Goal: Transaction & Acquisition: Download file/media

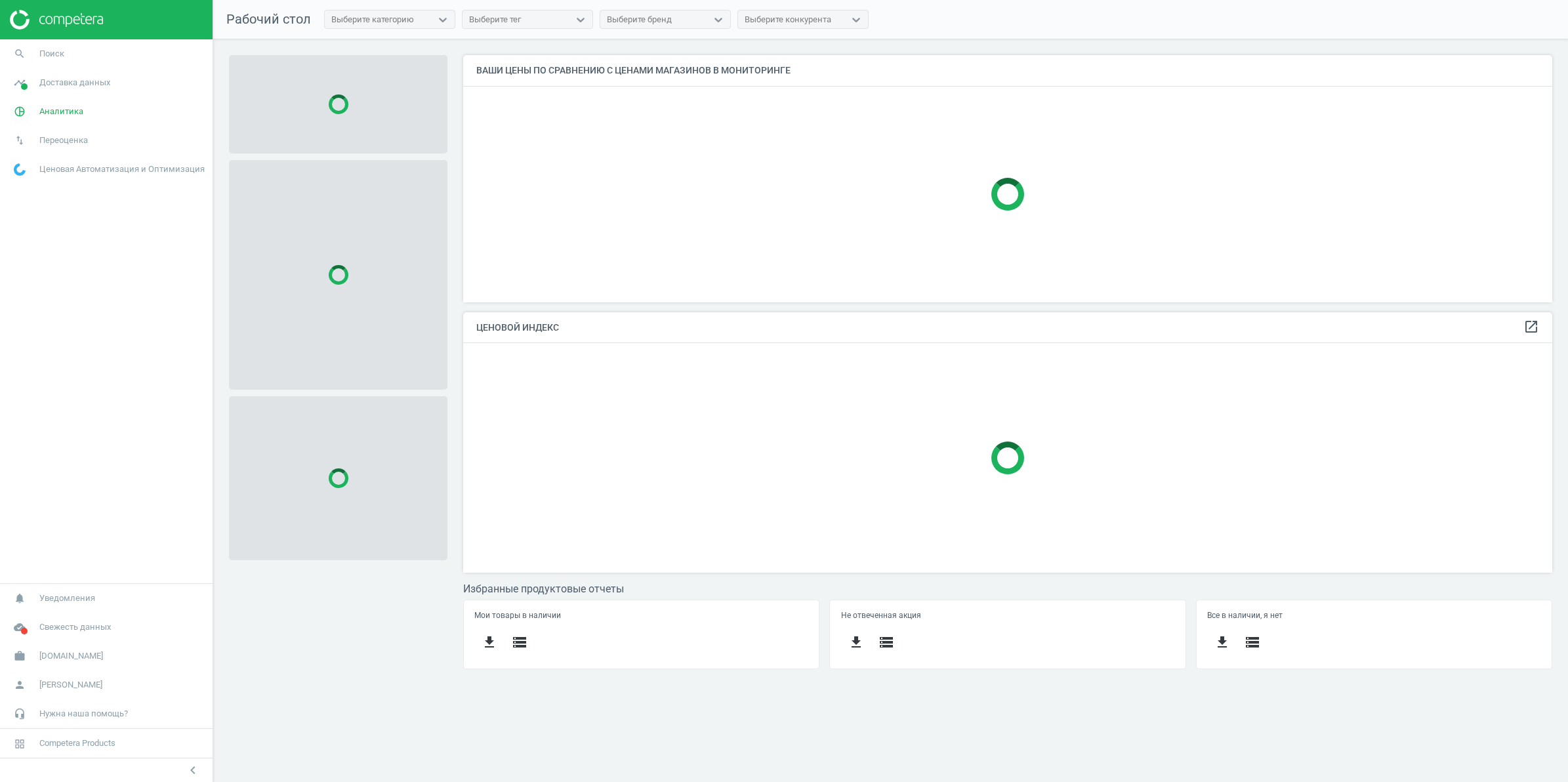
scroll to position [273, 1114]
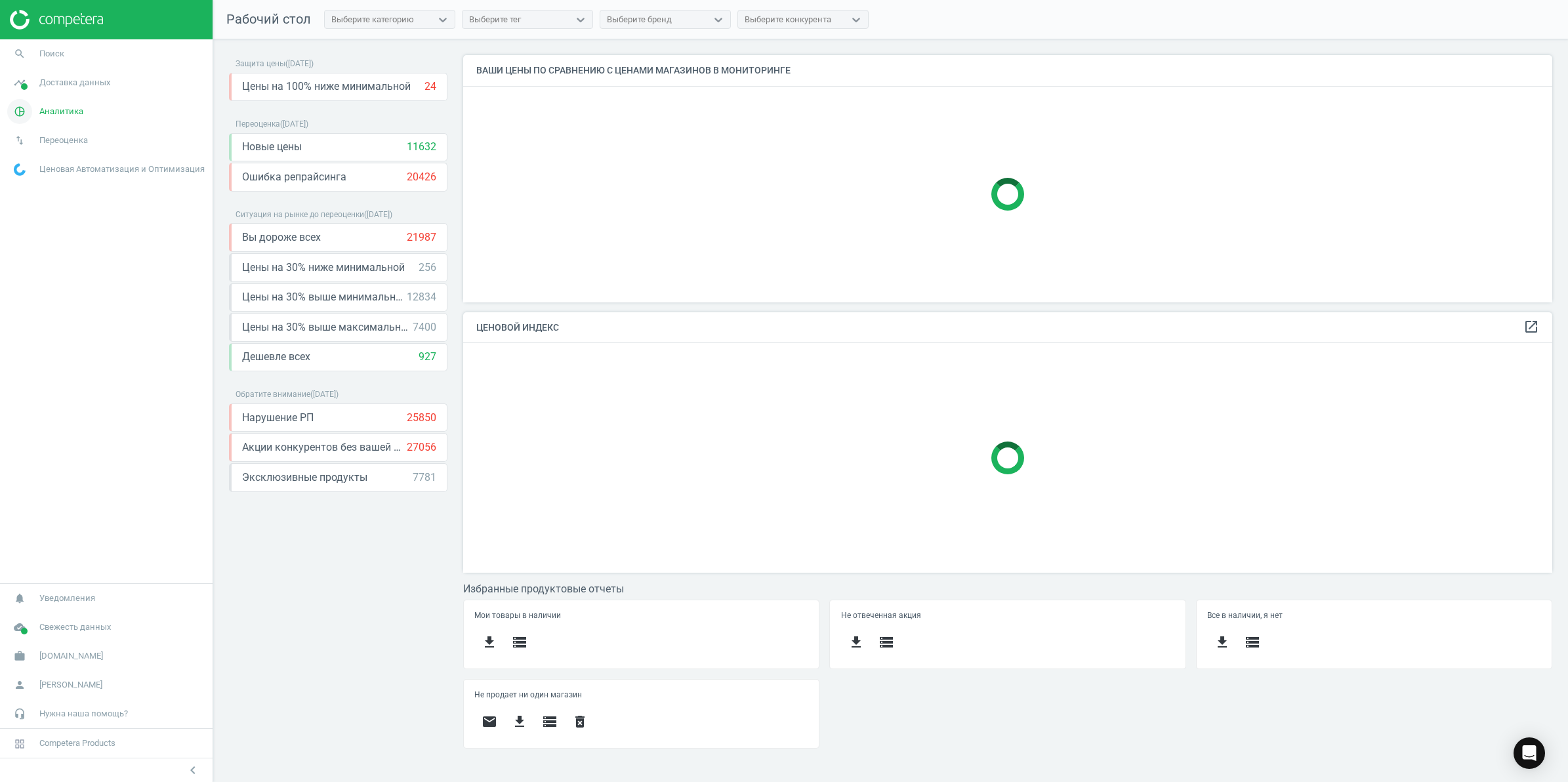
click at [53, 109] on span "Аналитика" at bounding box center [61, 111] width 44 height 12
click at [34, 155] on span "Товары" at bounding box center [27, 159] width 27 height 11
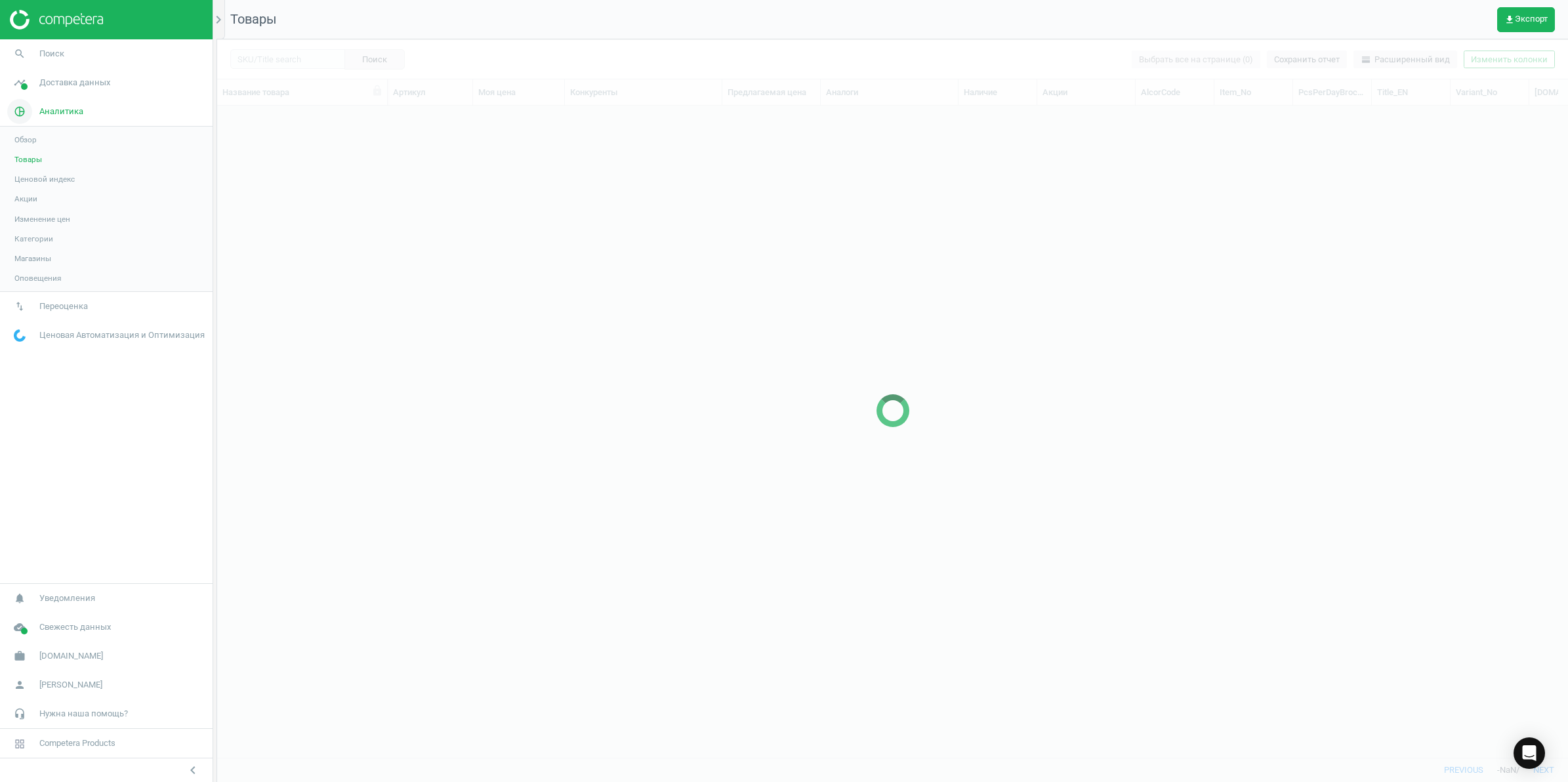
scroll to position [626, 1338]
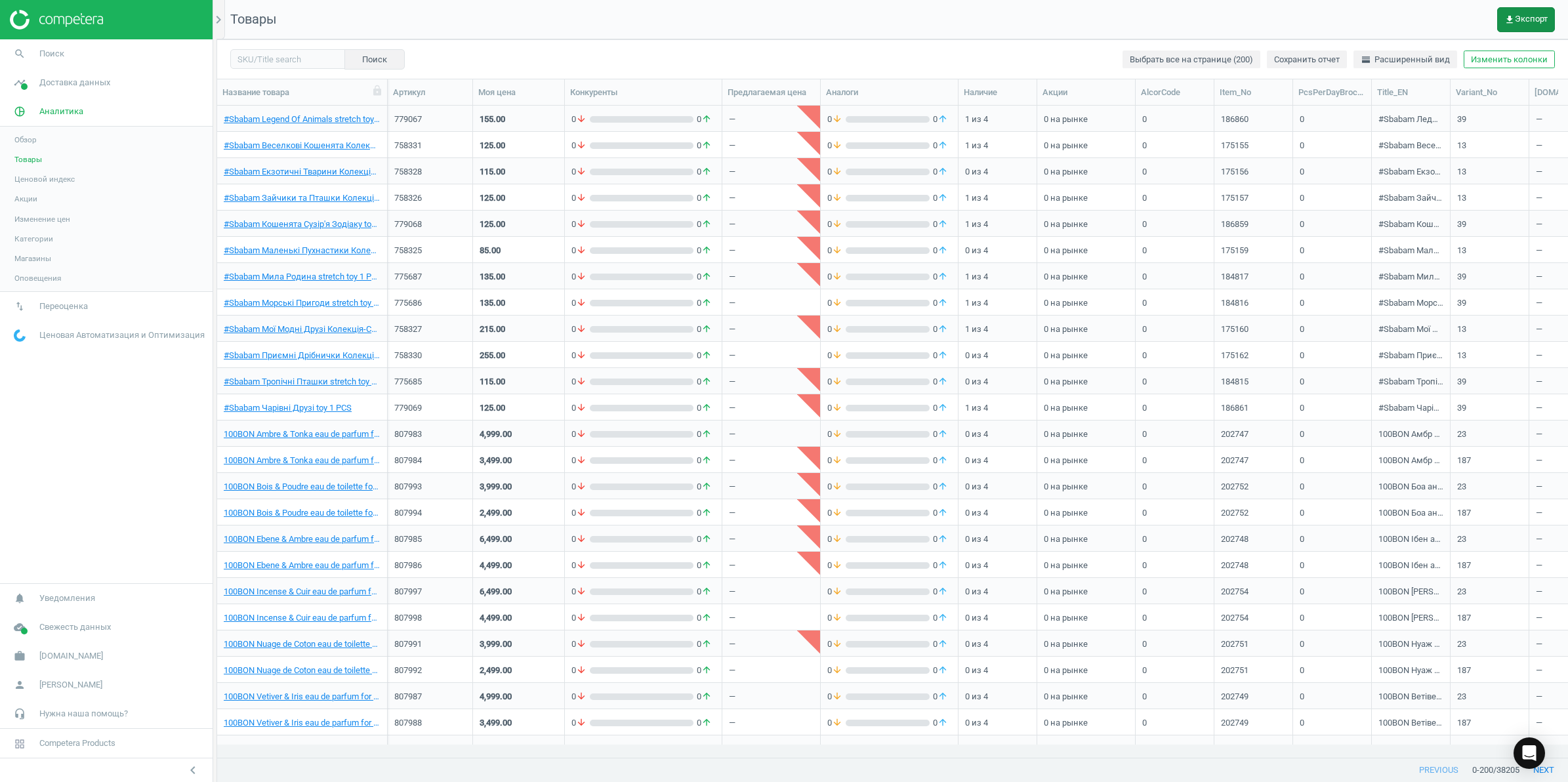
click at [1533, 11] on button "get_app Экспорт" at bounding box center [1526, 19] width 58 height 25
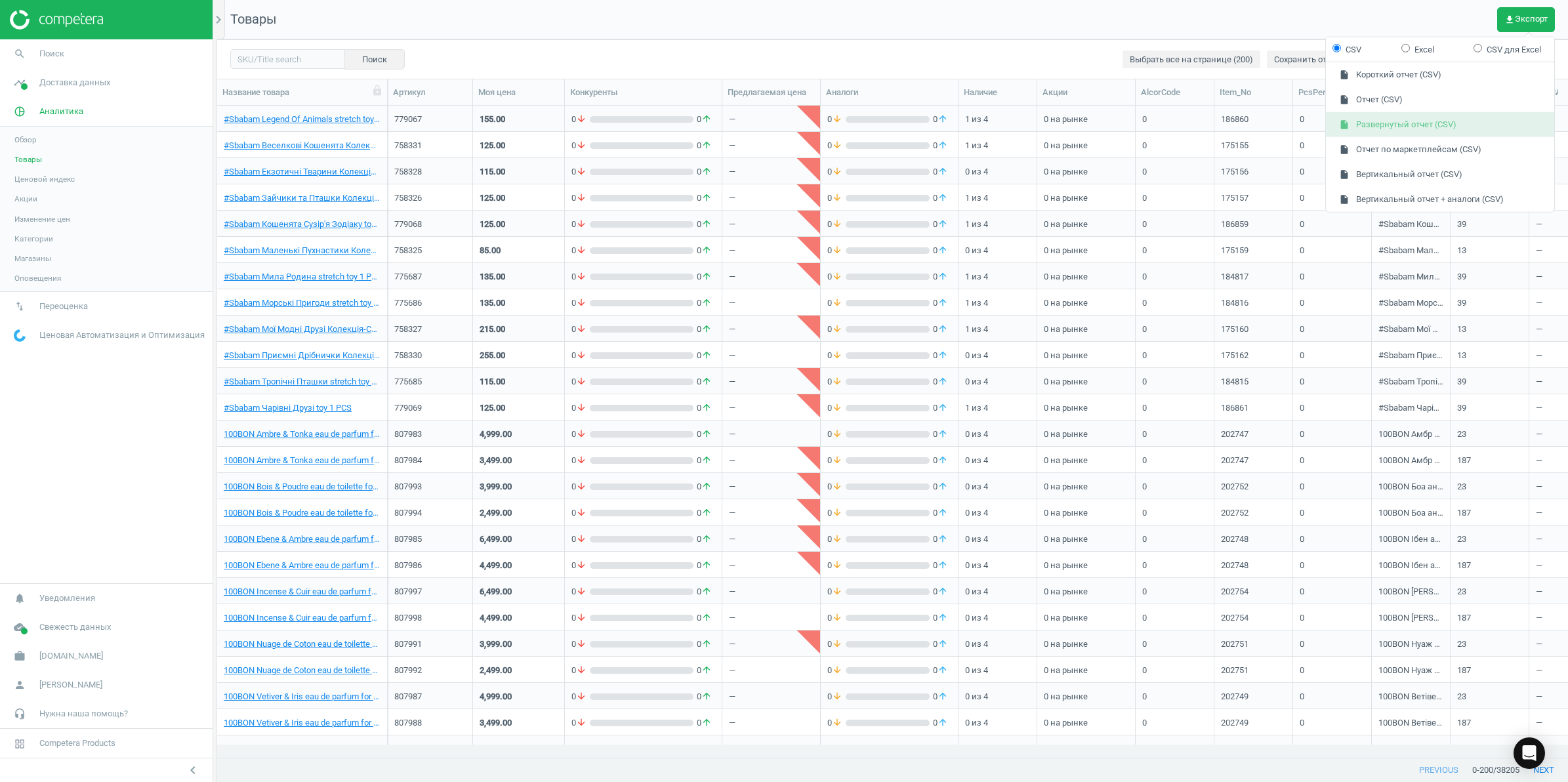
click at [1424, 126] on button "insert_drive_file Развернутый отчет (CSV)" at bounding box center [1440, 124] width 228 height 25
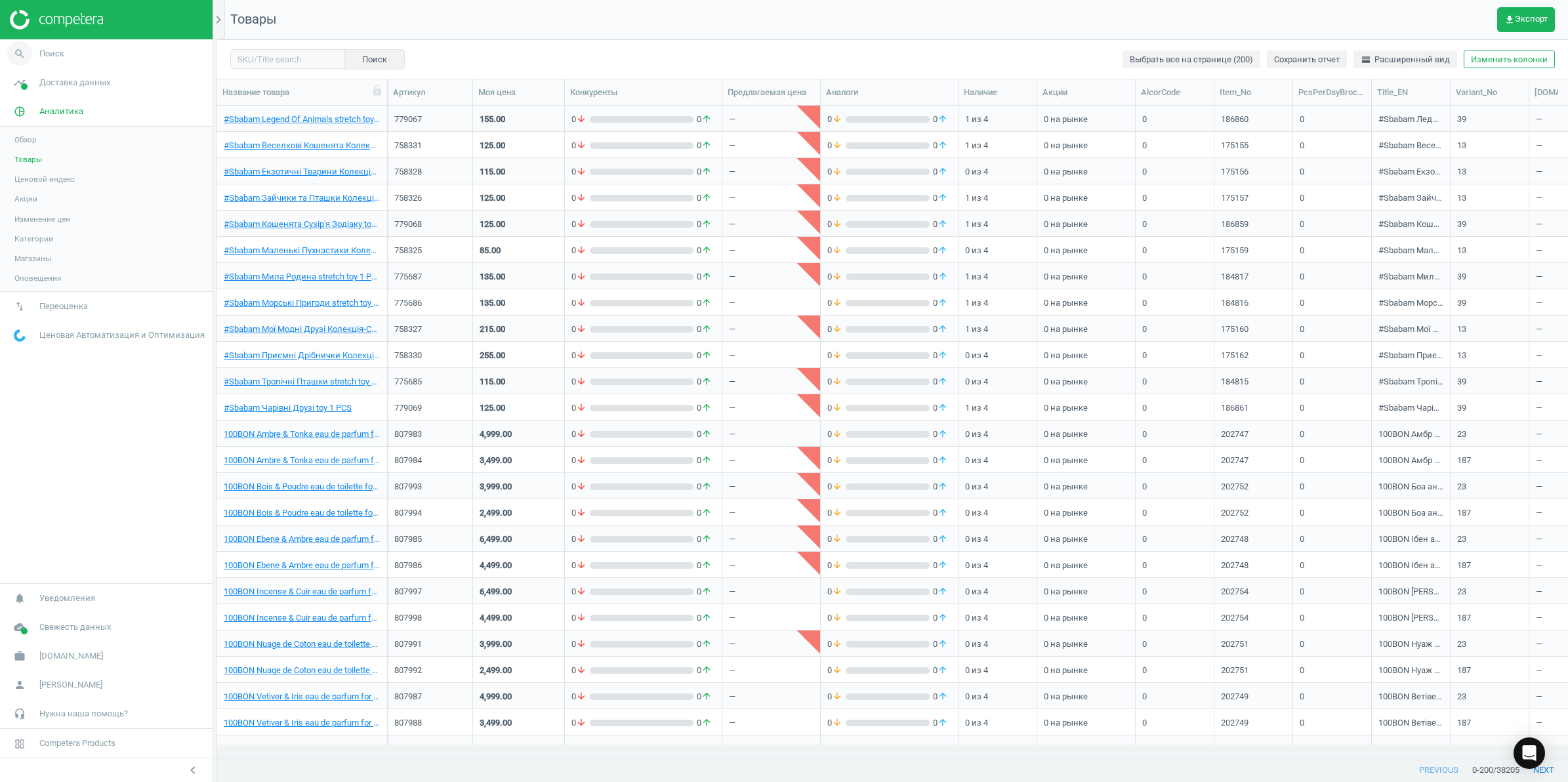
click at [87, 53] on link "search Поиск" at bounding box center [106, 54] width 213 height 29
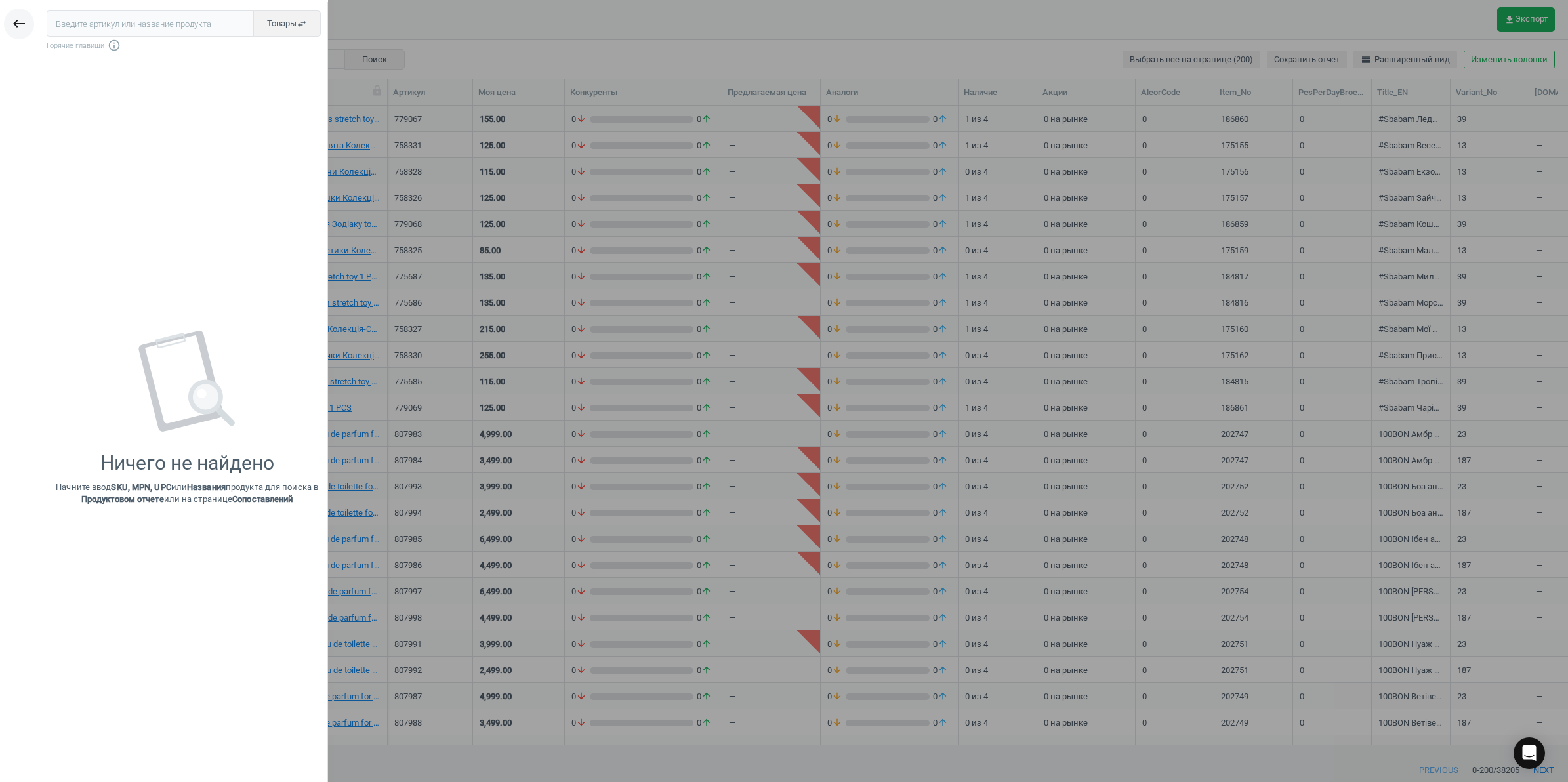
click at [27, 21] on button "keyboard_backspace" at bounding box center [19, 24] width 30 height 31
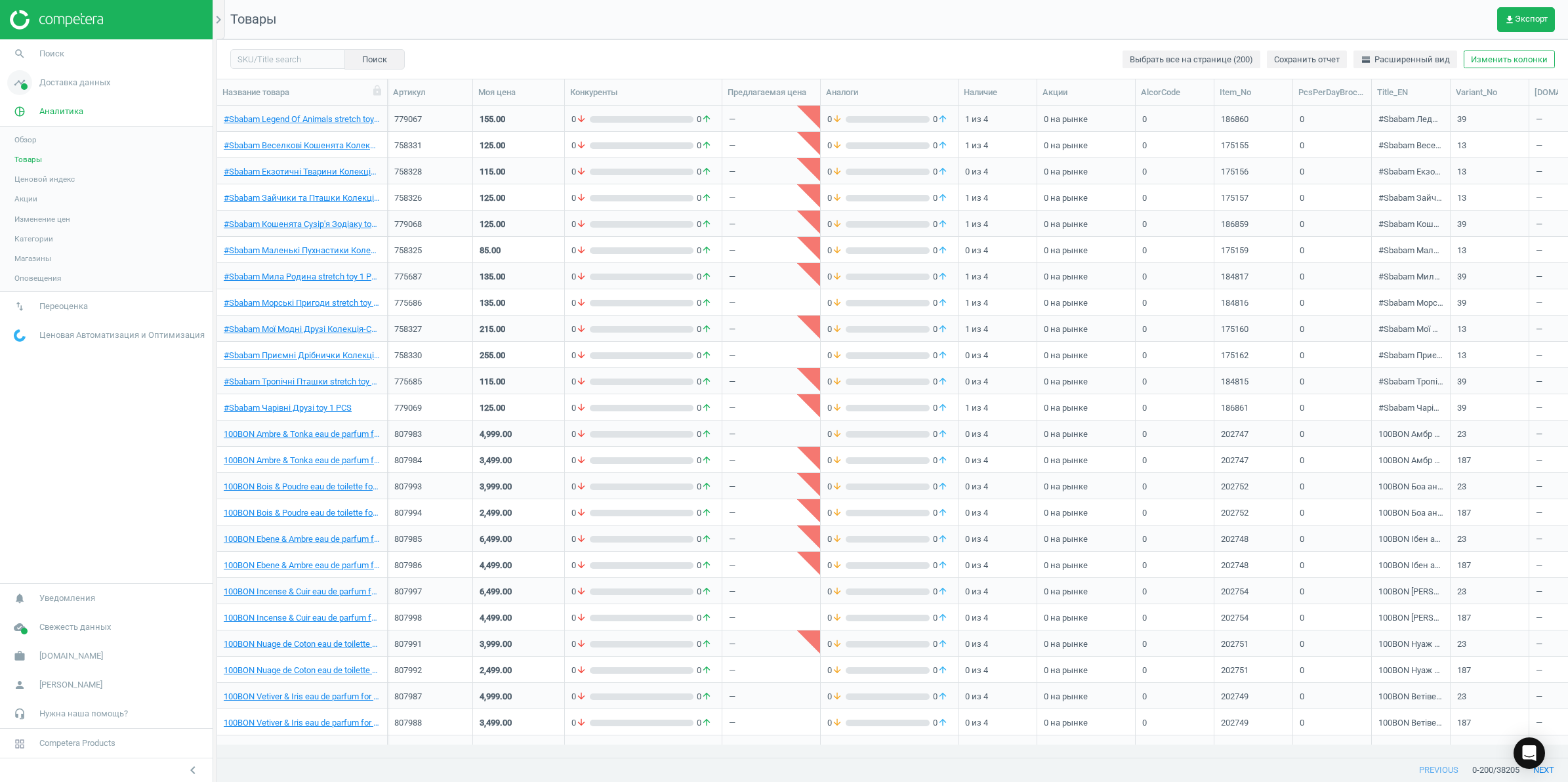
click at [66, 80] on span "Доставка данных" at bounding box center [75, 82] width 71 height 12
click at [33, 104] on link "Обзор" at bounding box center [106, 111] width 213 height 20
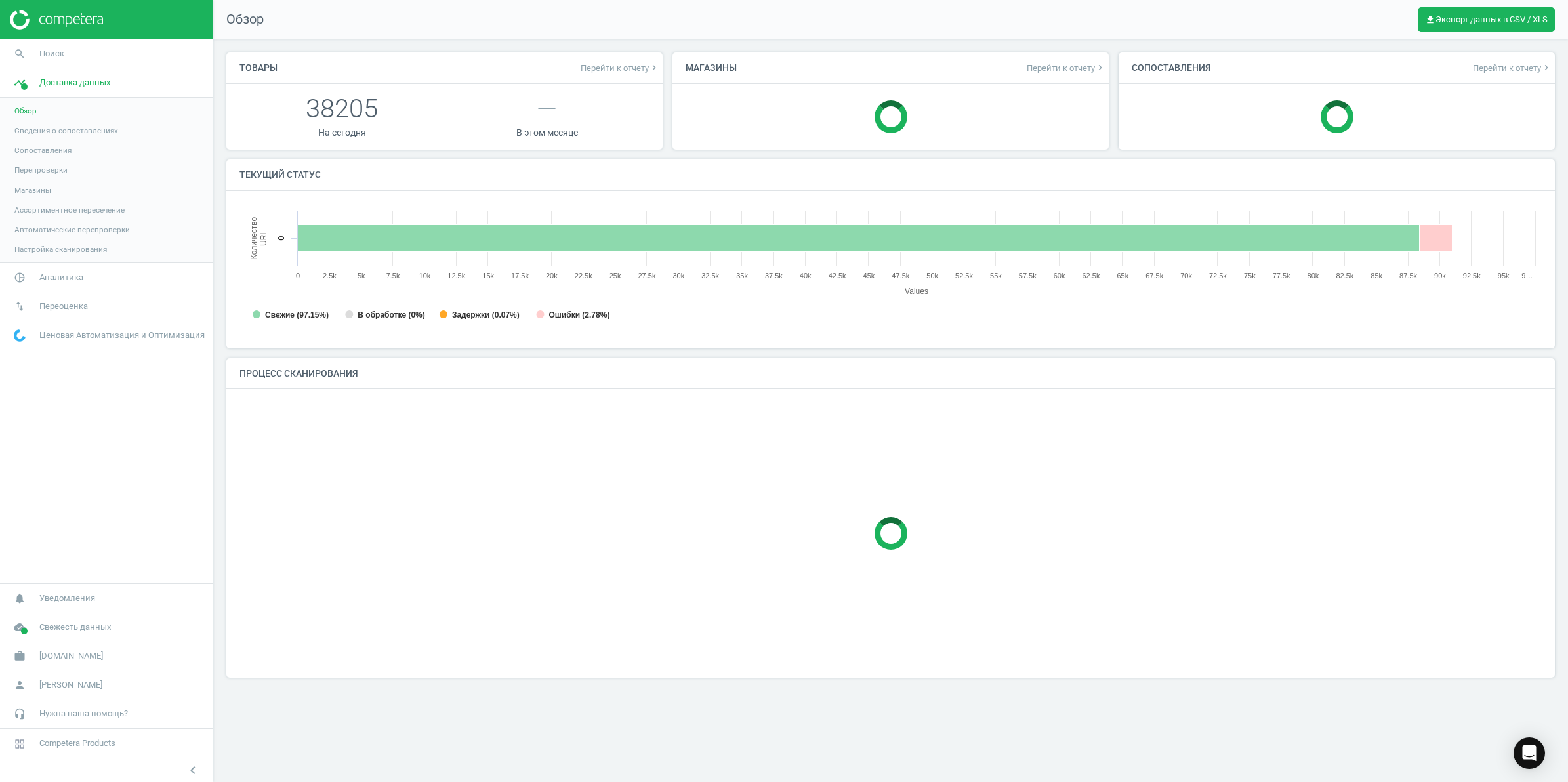
scroll to position [287, 1327]
